Goal: Transaction & Acquisition: Purchase product/service

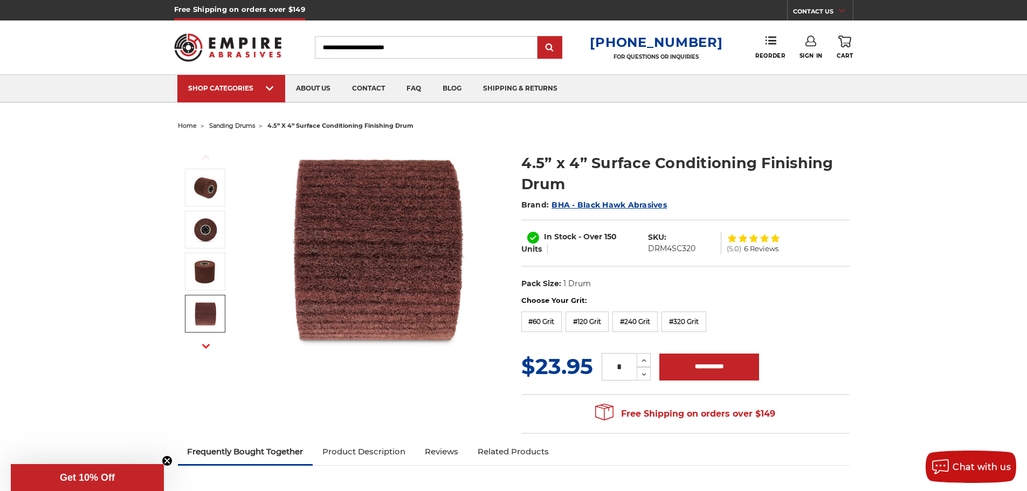
click at [231, 127] on span "sanding drums" at bounding box center [232, 126] width 46 height 8
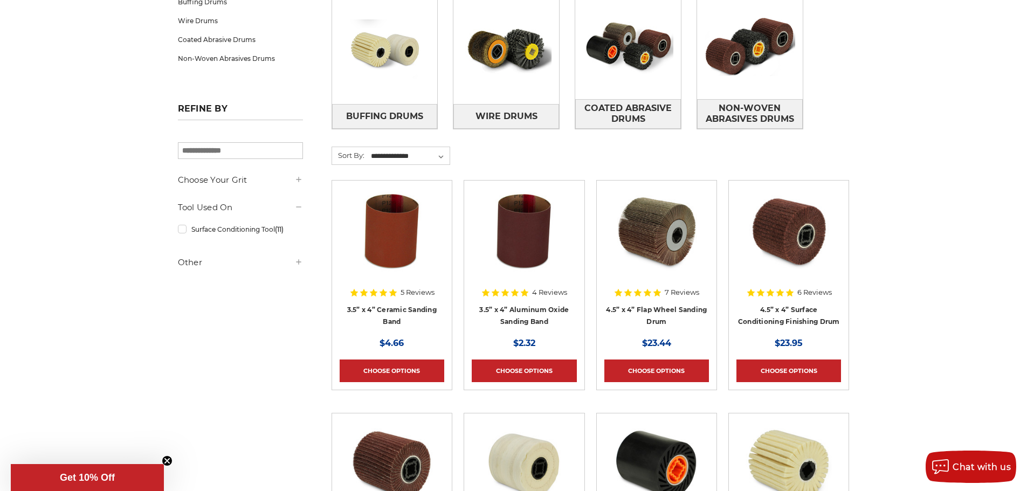
scroll to position [216, 0]
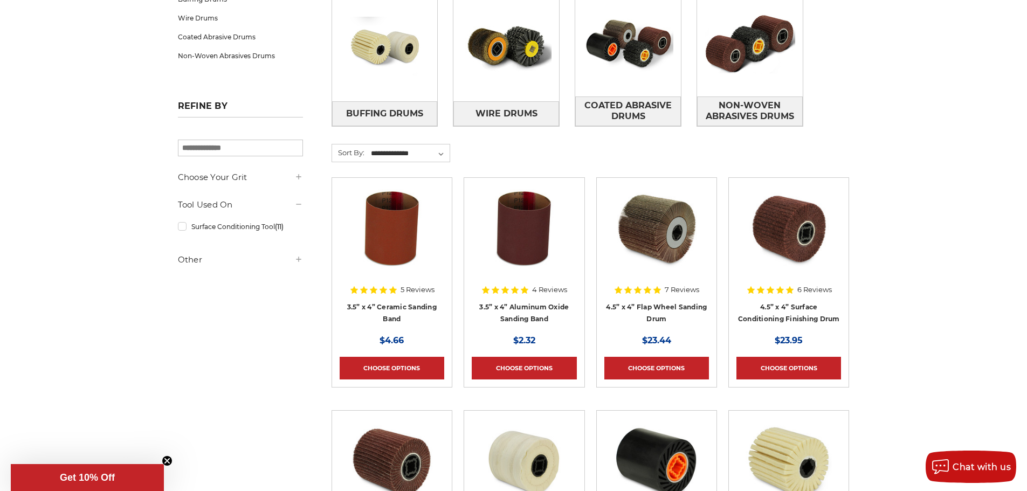
click at [293, 177] on h5 "Choose Your Grit" at bounding box center [240, 177] width 125 height 13
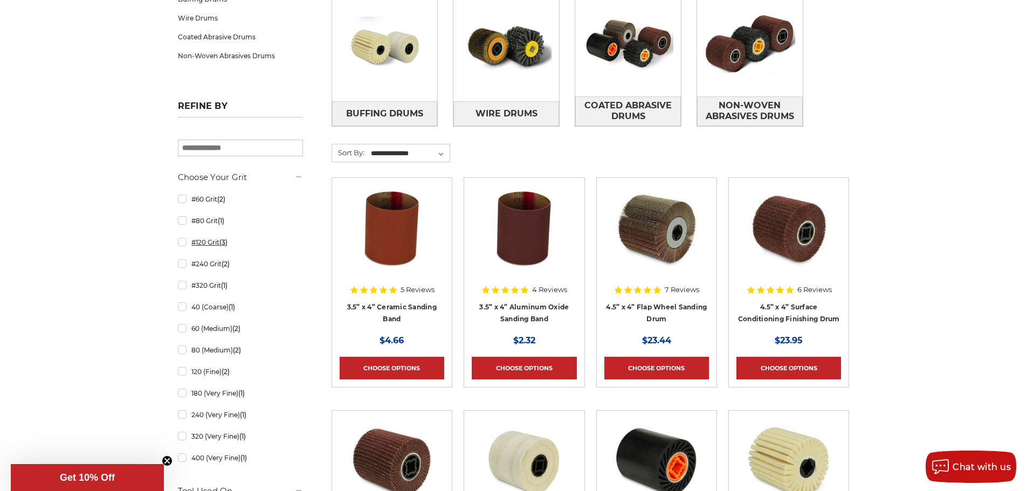
click at [183, 245] on link "#120 Grit (3)" at bounding box center [240, 242] width 125 height 19
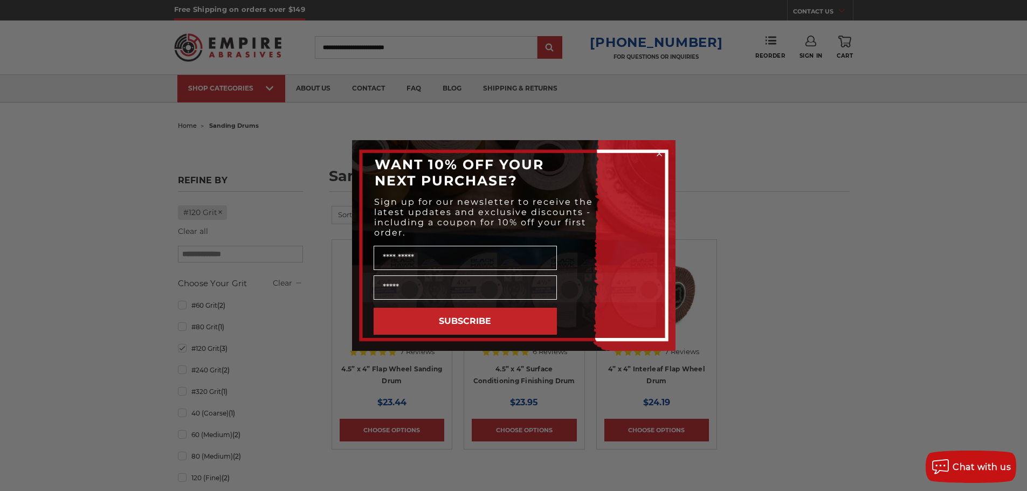
click at [659, 152] on circle "Close dialog" at bounding box center [659, 154] width 10 height 10
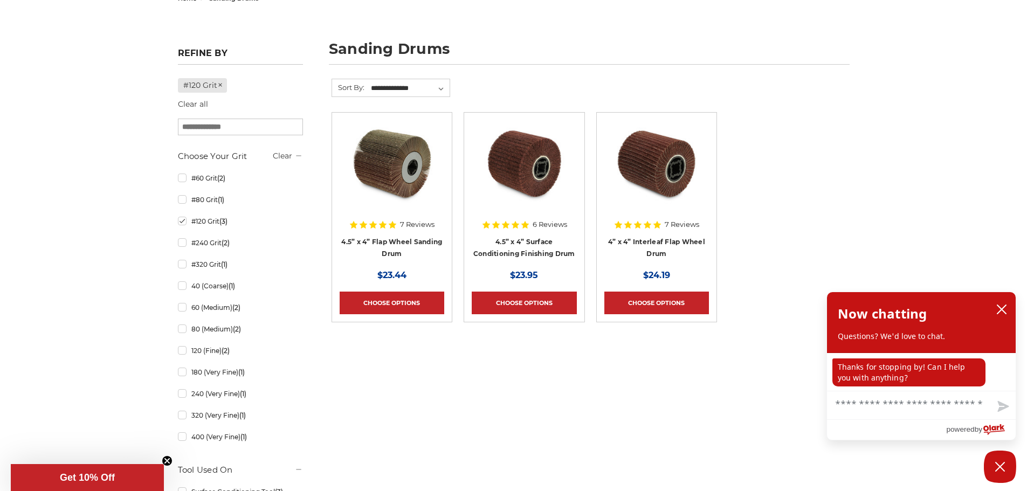
scroll to position [162, 0]
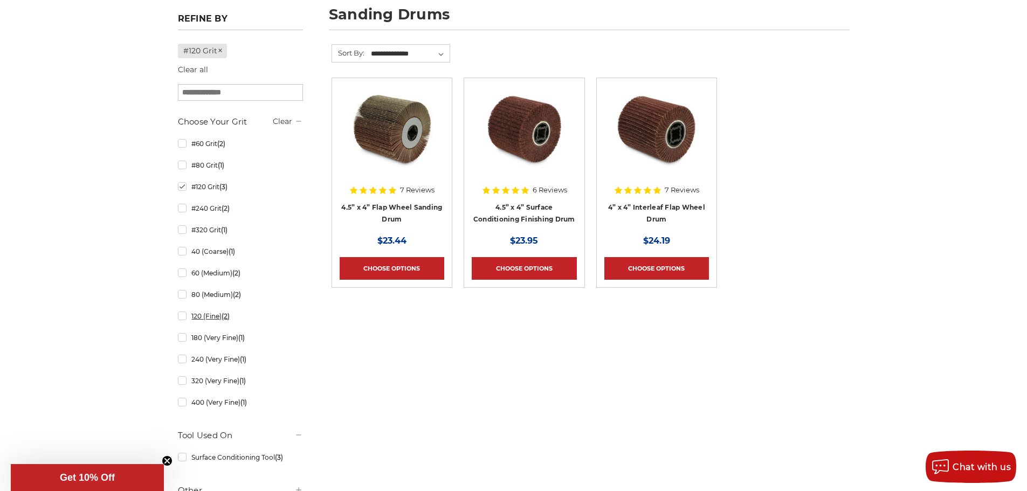
click at [180, 315] on link "120 (Fine) (2)" at bounding box center [240, 316] width 125 height 19
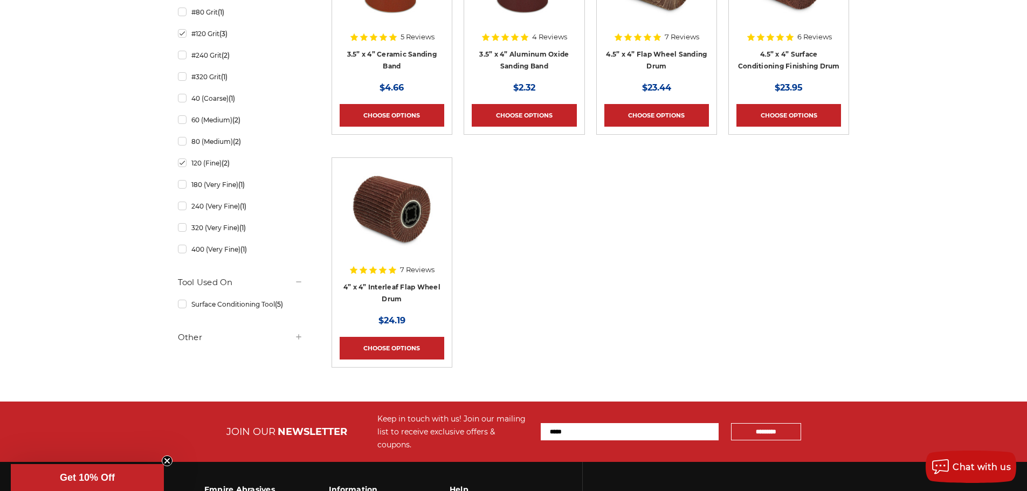
scroll to position [324, 0]
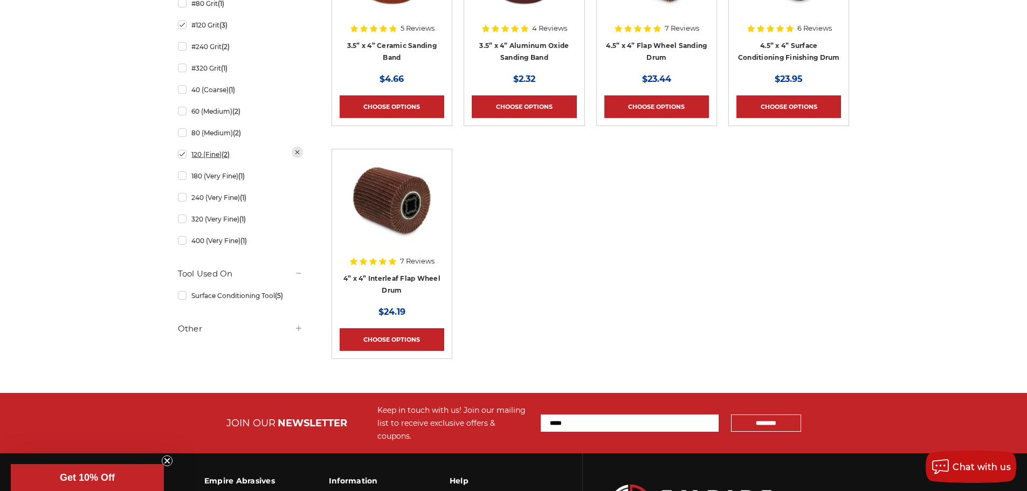
click at [183, 155] on link "120 (Fine) (2)" at bounding box center [240, 154] width 125 height 19
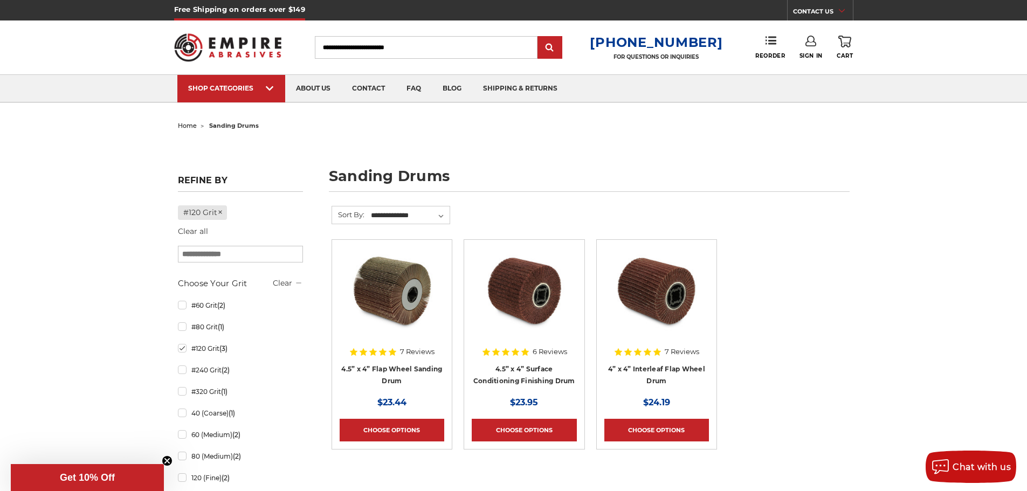
click at [518, 313] on img at bounding box center [524, 291] width 86 height 86
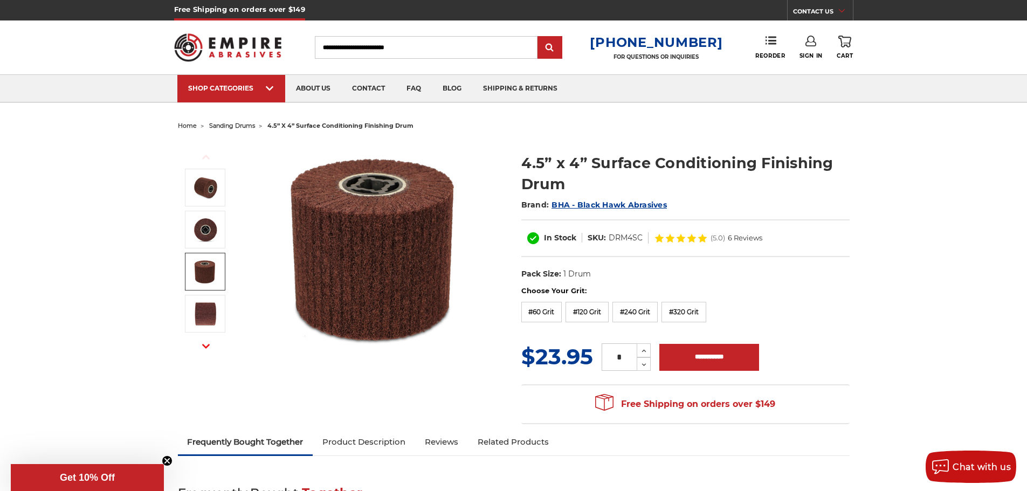
click at [202, 272] on img at bounding box center [205, 271] width 27 height 27
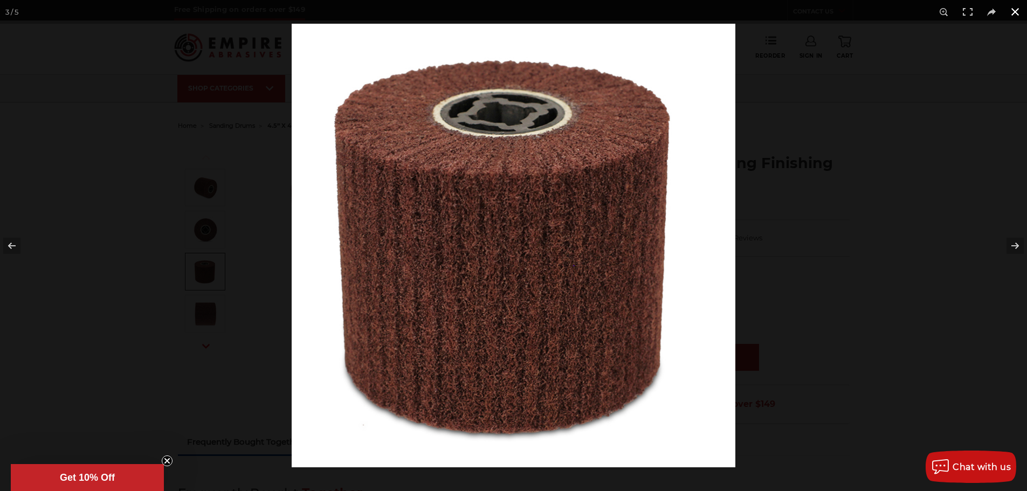
click at [1014, 11] on button at bounding box center [1016, 12] width 24 height 24
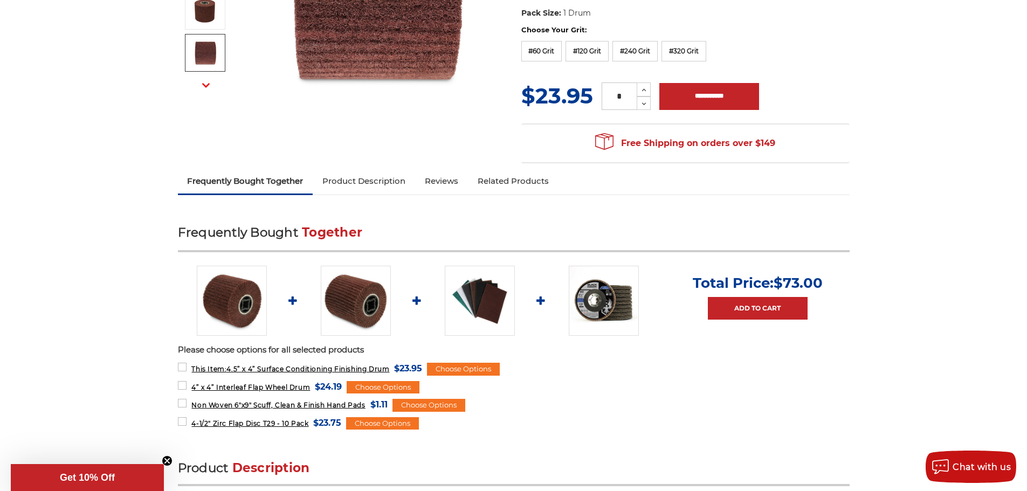
scroll to position [108, 0]
